Goal: Information Seeking & Learning: Learn about a topic

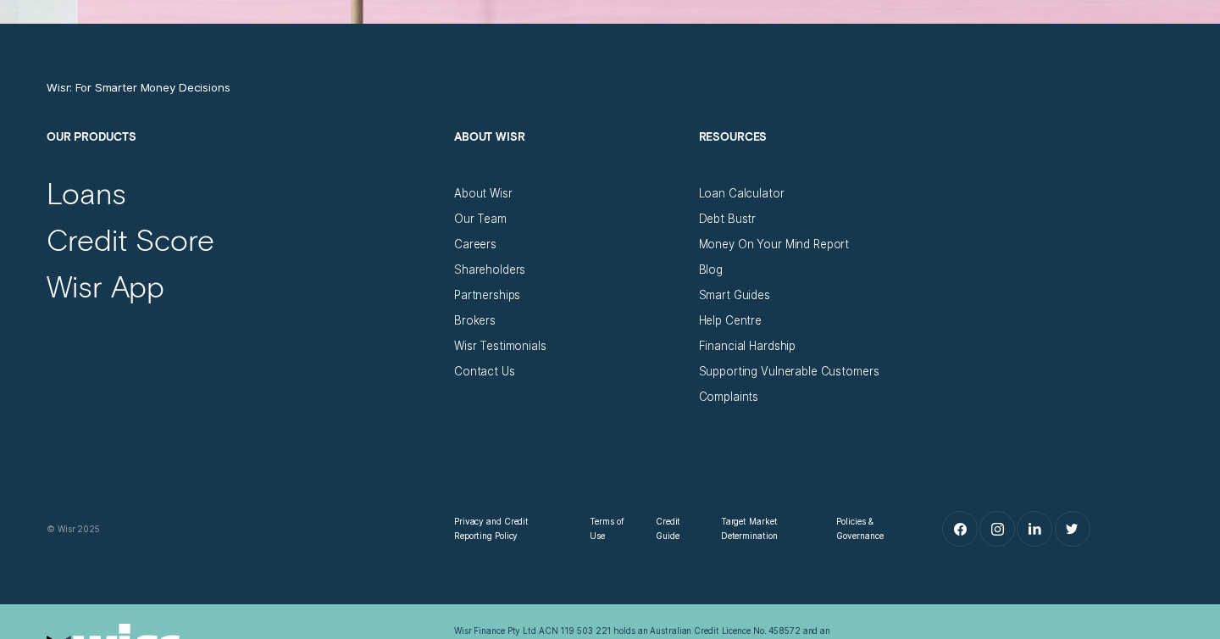
scroll to position [5493, 0]
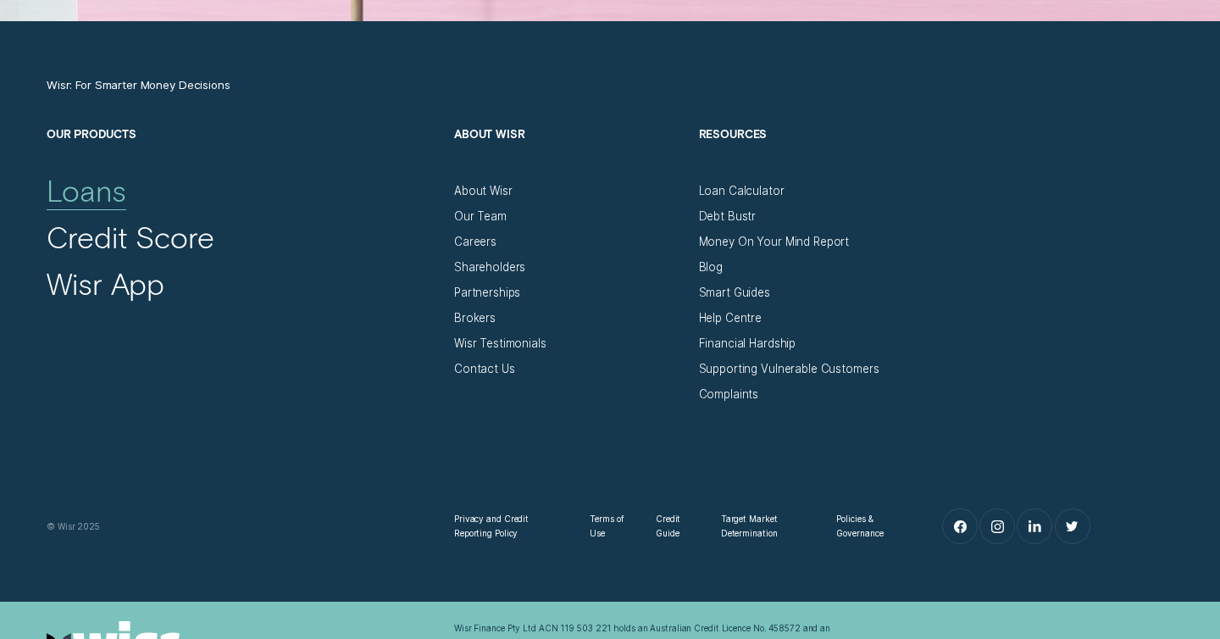
click at [102, 194] on div "Loans" at bounding box center [87, 190] width 80 height 36
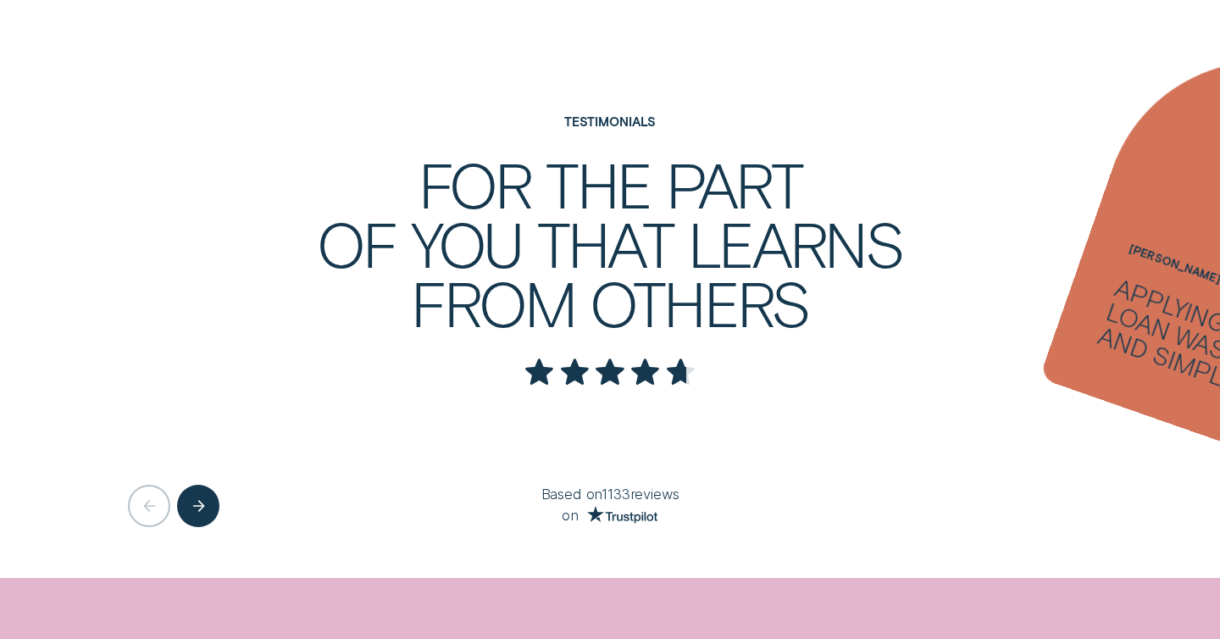
scroll to position [2718, 0]
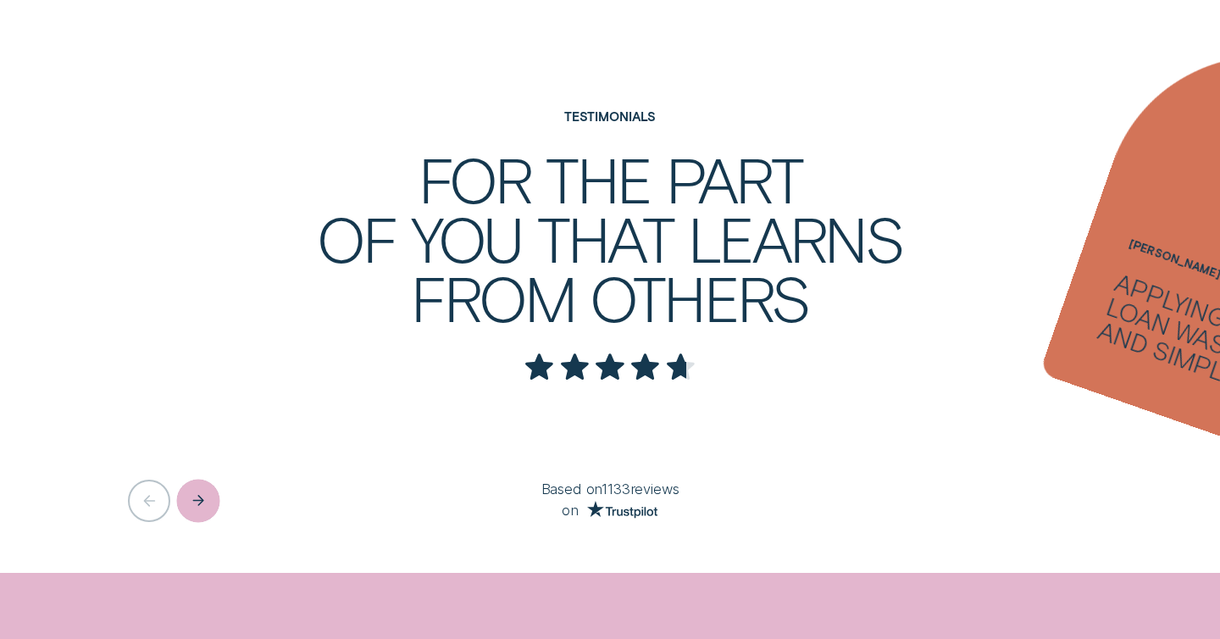
click at [208, 506] on div "Next button" at bounding box center [198, 500] width 43 height 43
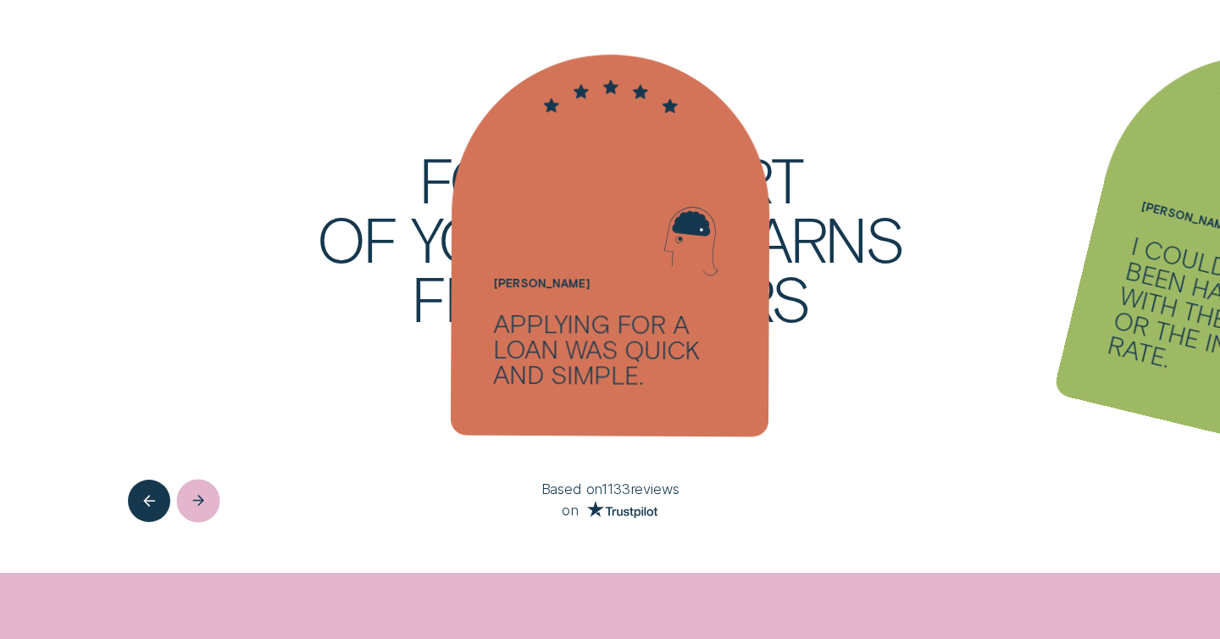
click at [201, 507] on icon "Next button" at bounding box center [198, 501] width 13 height 14
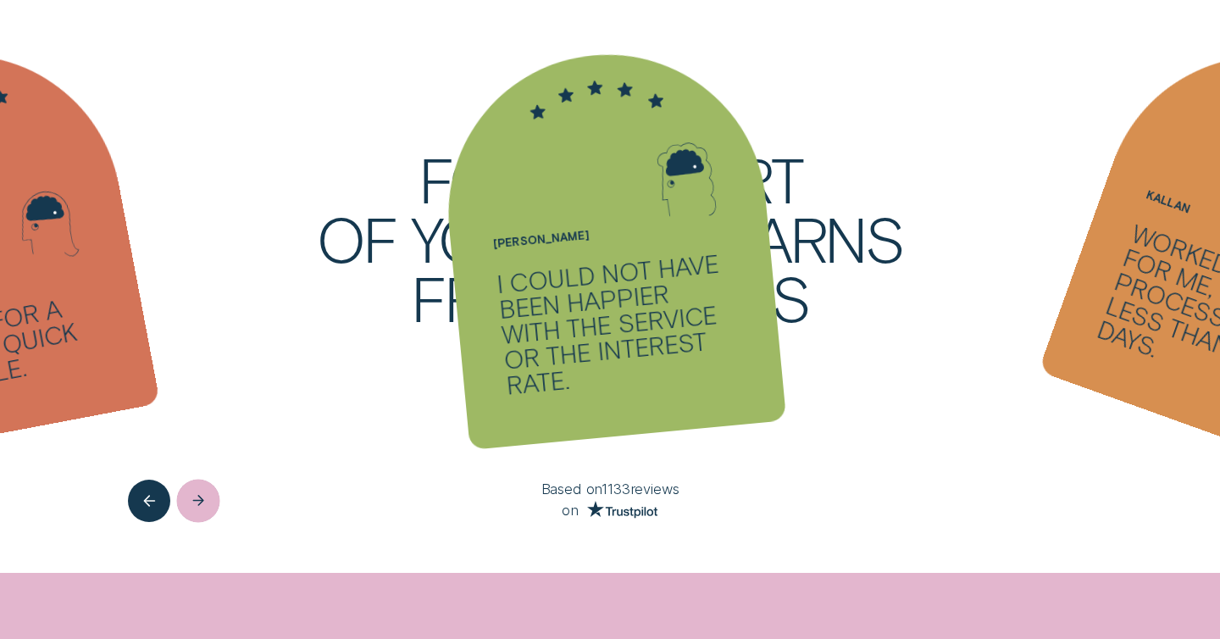
click at [201, 507] on icon "Next button" at bounding box center [198, 501] width 13 height 14
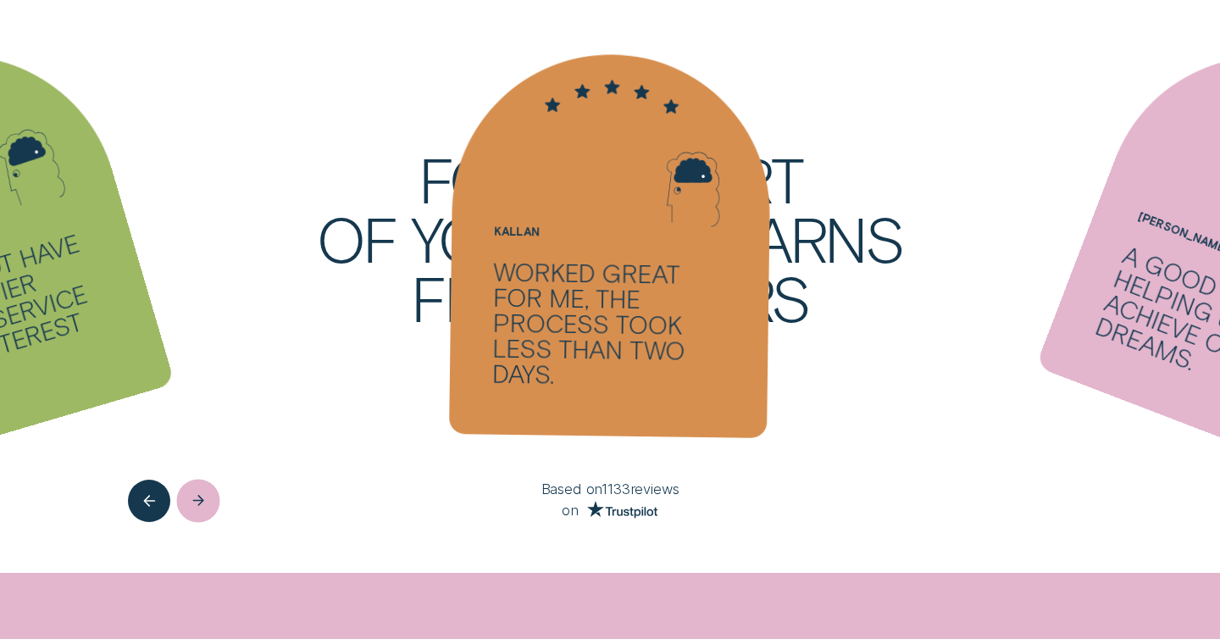
click at [201, 507] on icon "Next button" at bounding box center [198, 501] width 13 height 14
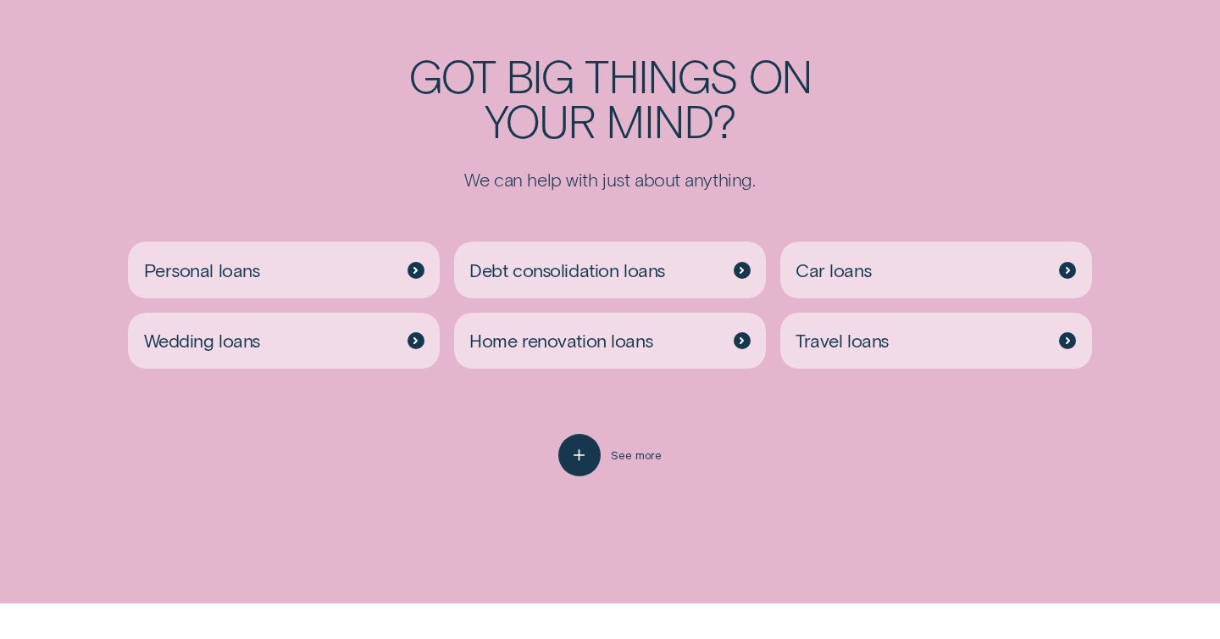
scroll to position [3366, 0]
click at [627, 455] on span "See more" at bounding box center [636, 454] width 51 height 14
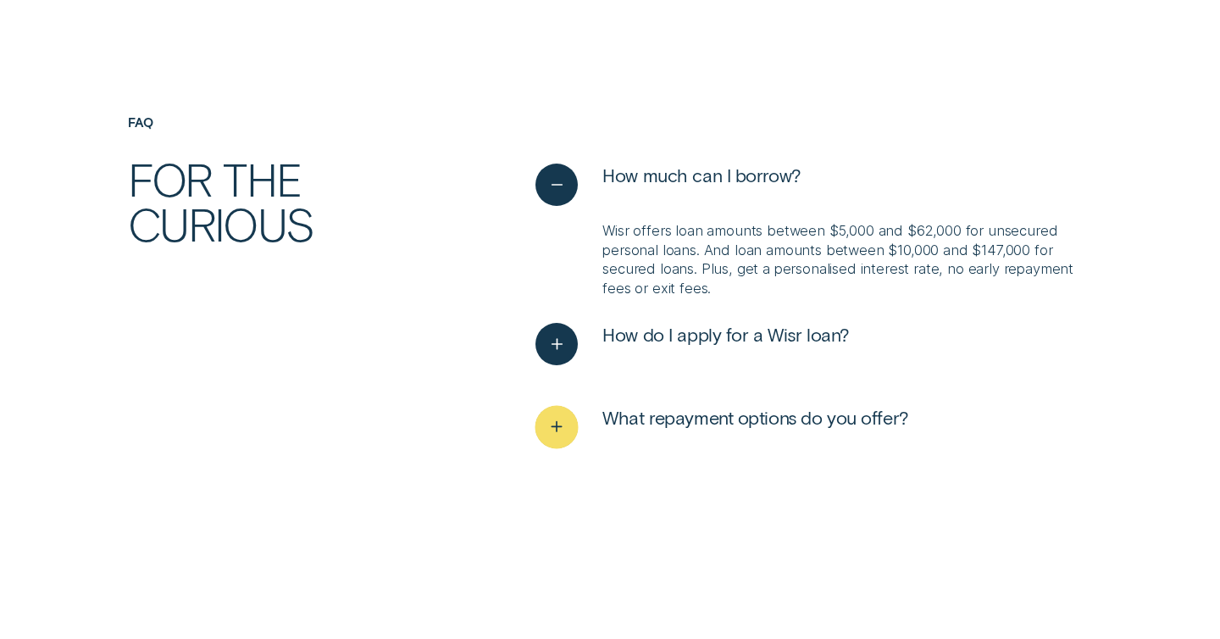
scroll to position [4479, 0]
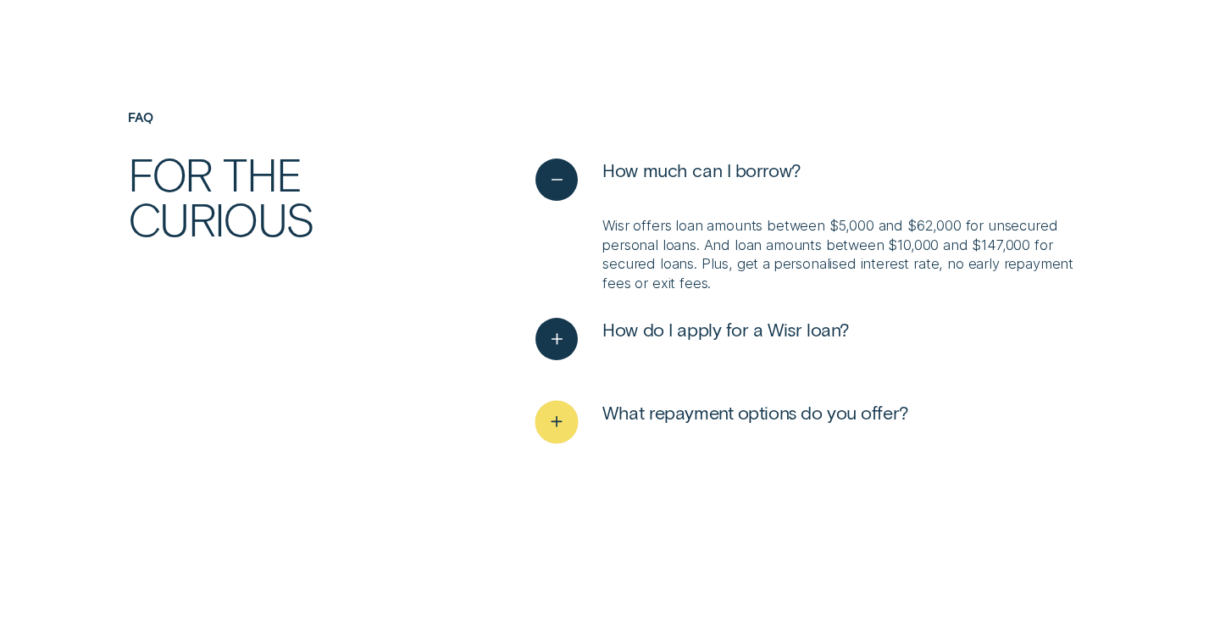
click at [750, 413] on span "What repayment options do you offer?" at bounding box center [755, 412] width 306 height 23
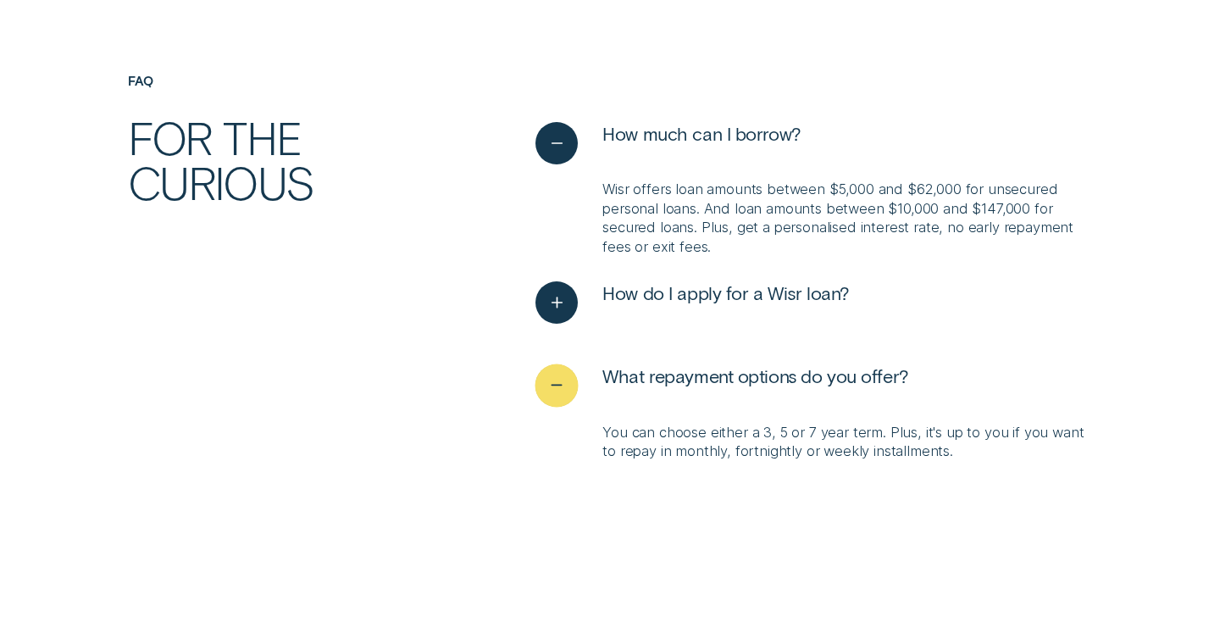
scroll to position [4519, 0]
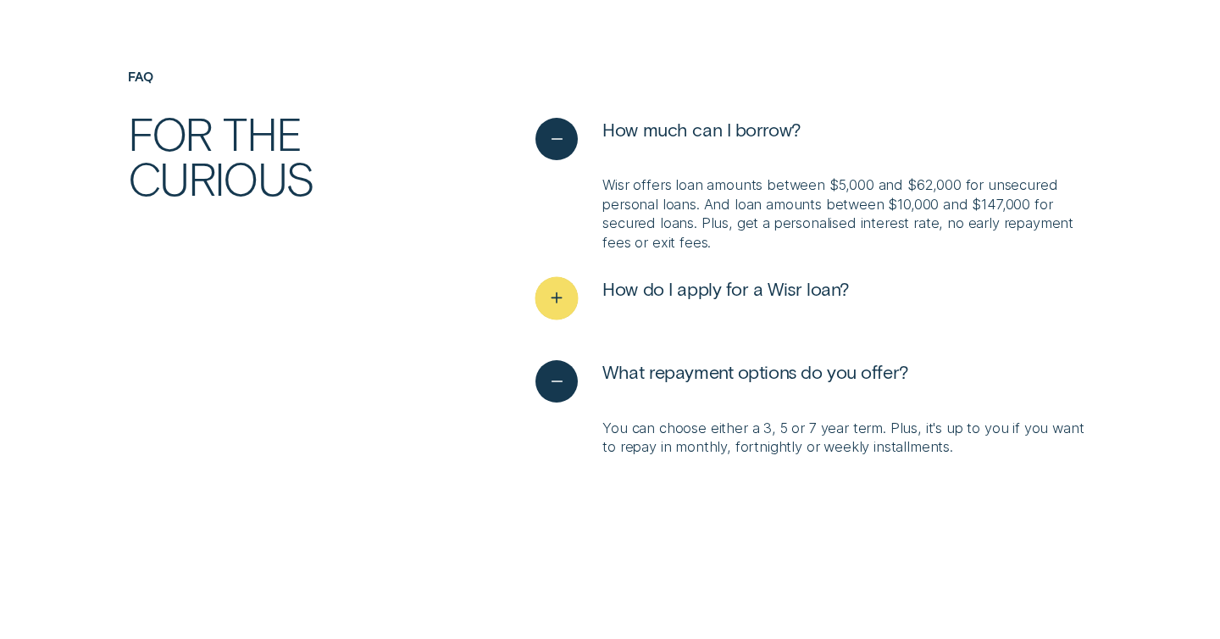
click at [735, 297] on span "How do I apply for a Wisr loan?" at bounding box center [725, 288] width 247 height 23
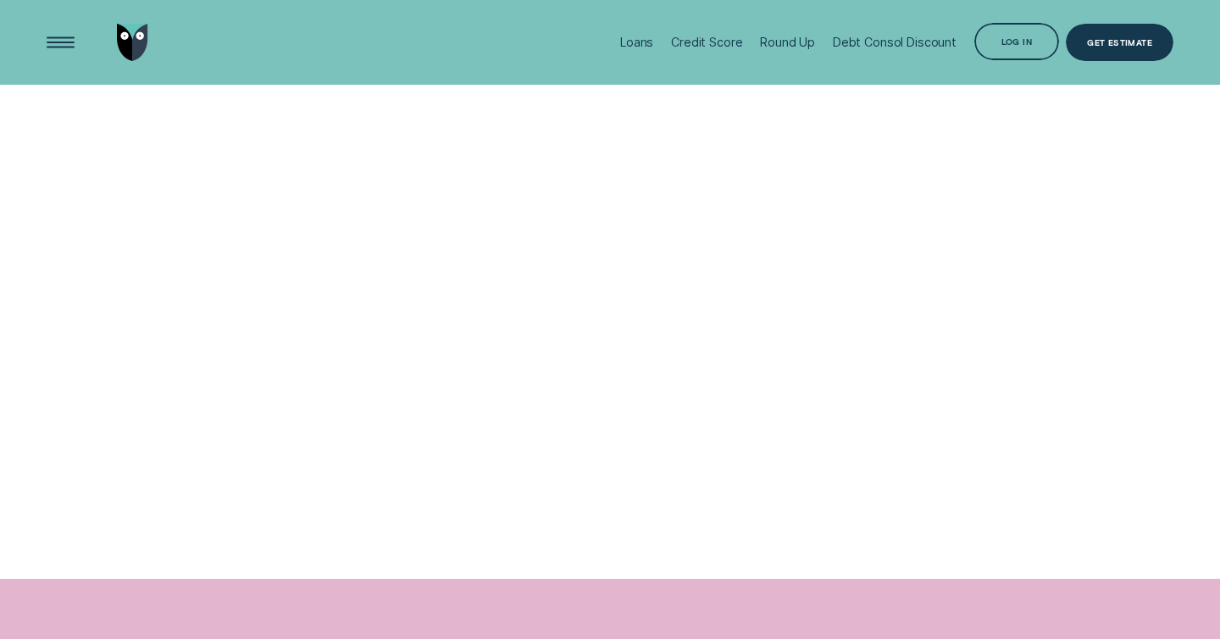
scroll to position [0, 0]
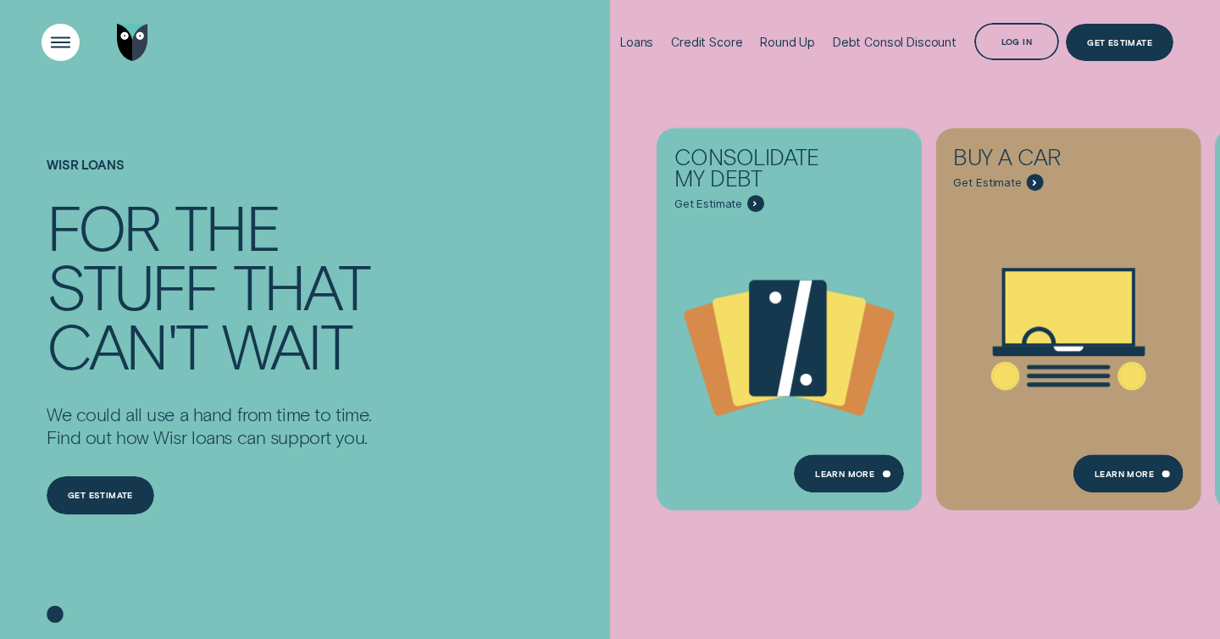
click at [69, 40] on div "Open Menu" at bounding box center [61, 42] width 54 height 54
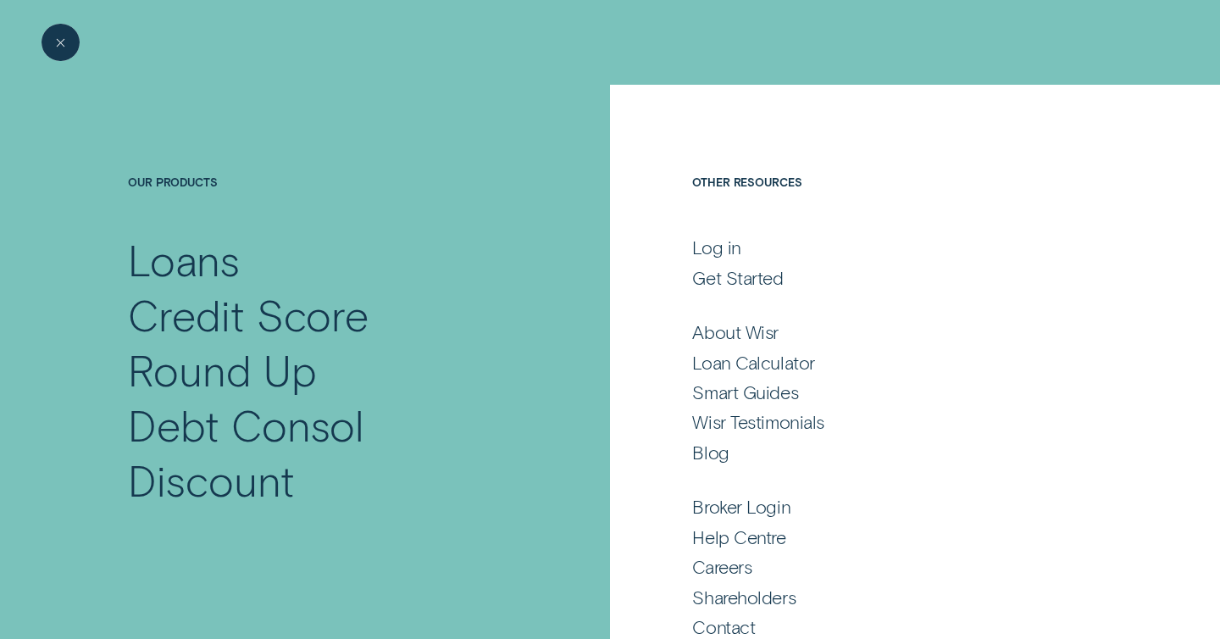
click at [75, 53] on div "Close Menu" at bounding box center [61, 42] width 54 height 54
